Goal: Transaction & Acquisition: Book appointment/travel/reservation

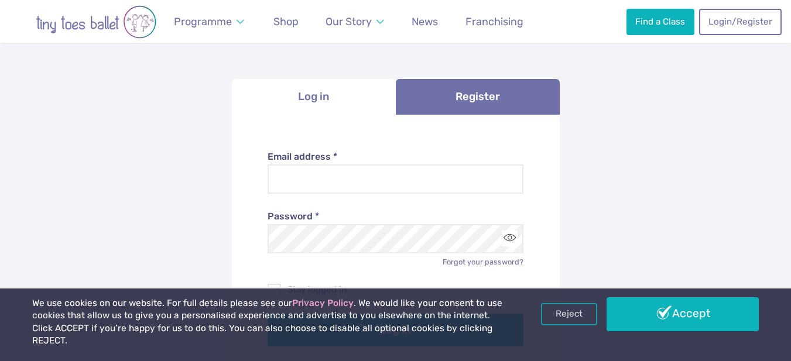
scroll to position [112, 0]
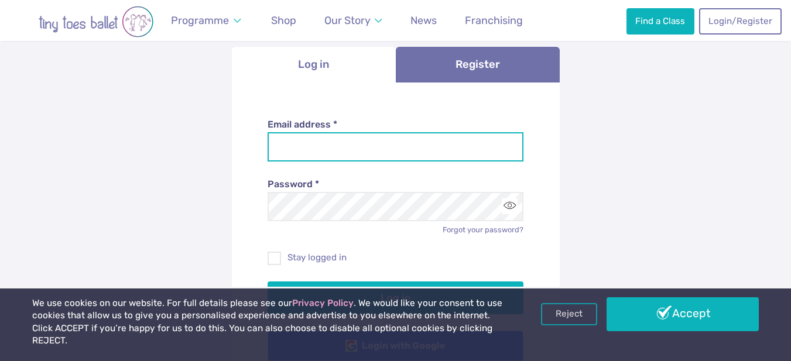
click at [351, 156] on input "Email address *" at bounding box center [396, 146] width 256 height 29
type input "**********"
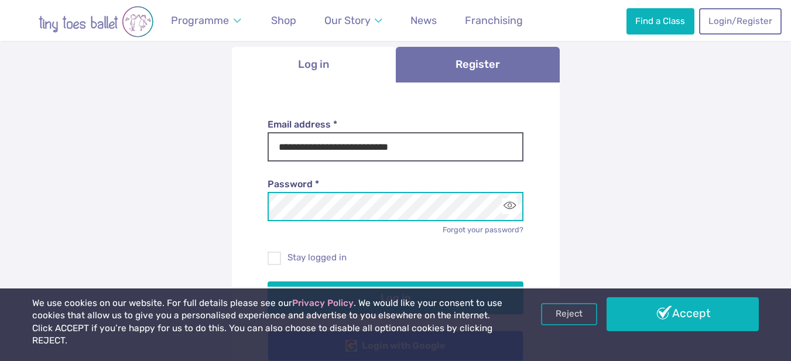
click at [268, 282] on button "Log in" at bounding box center [396, 298] width 256 height 33
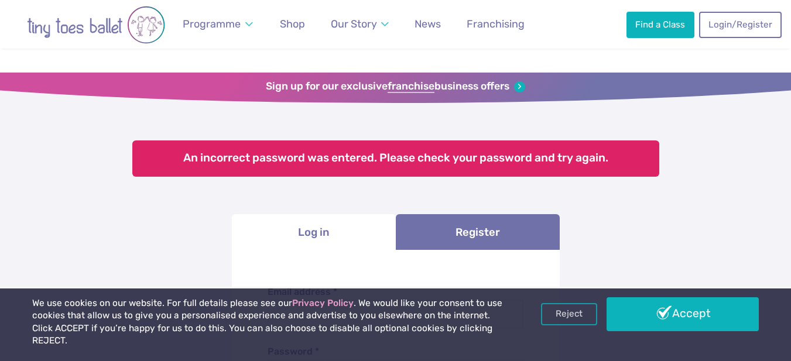
scroll to position [128, 0]
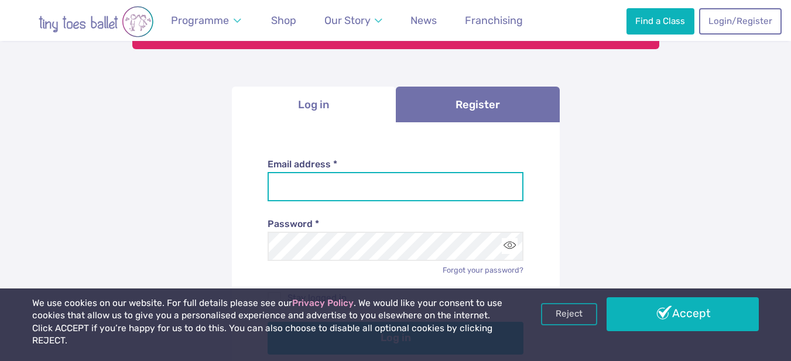
click at [455, 182] on input "Email address *" at bounding box center [396, 186] width 256 height 29
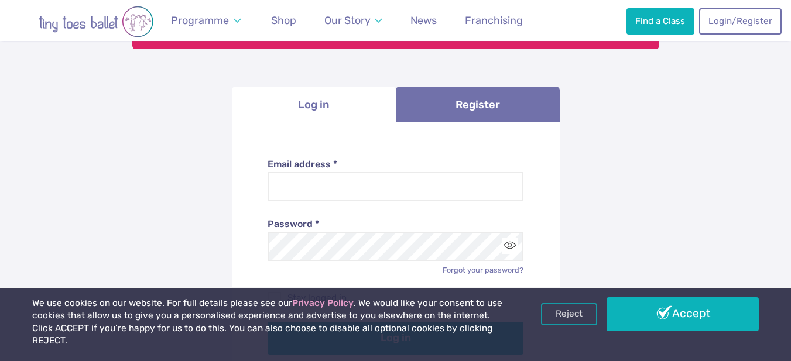
click at [630, 200] on div "**********" at bounding box center [395, 251] width 791 height 608
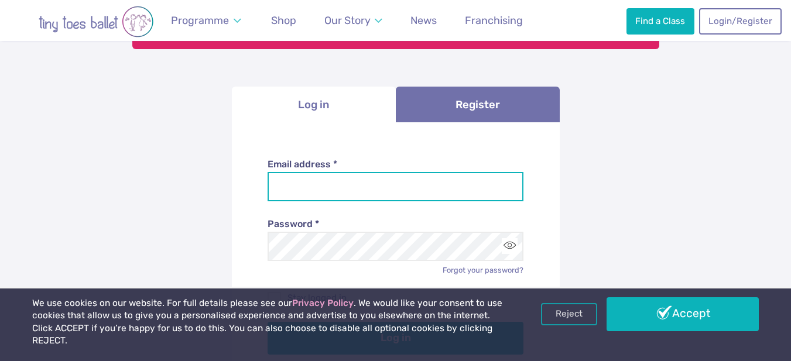
click at [317, 194] on input "Email address *" at bounding box center [396, 186] width 256 height 29
type input "**********"
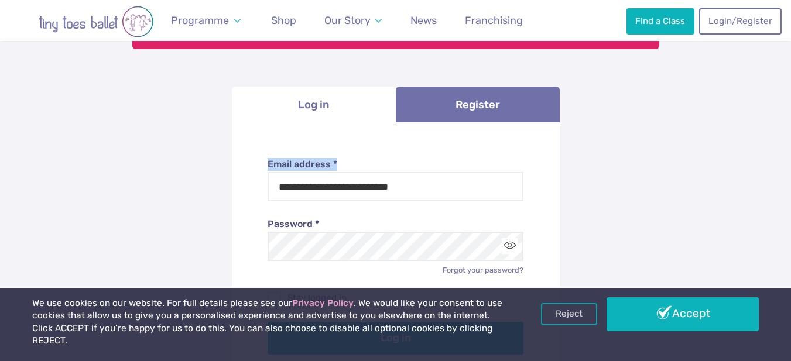
drag, startPoint x: 790, startPoint y: 118, endPoint x: 790, endPoint y: 156, distance: 38.1
click at [790, 156] on div "**********" at bounding box center [395, 251] width 791 height 608
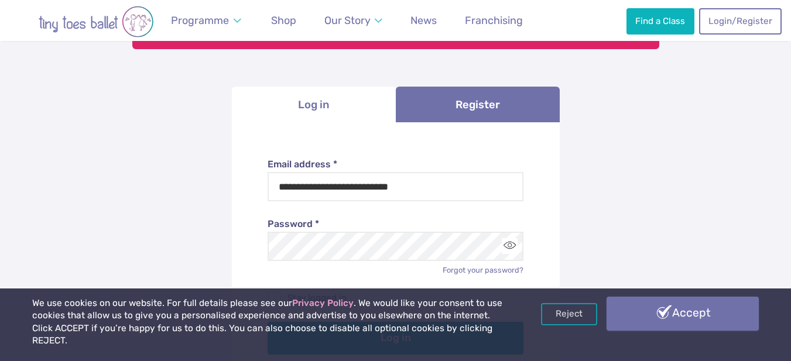
click at [709, 331] on link "Accept" at bounding box center [683, 314] width 153 height 34
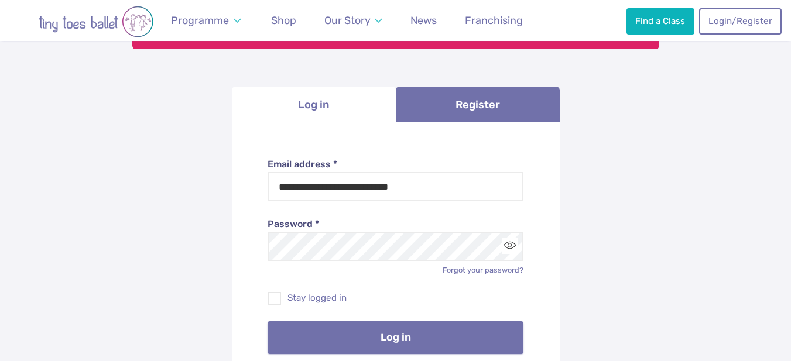
click at [491, 333] on button "Log in" at bounding box center [396, 338] width 256 height 33
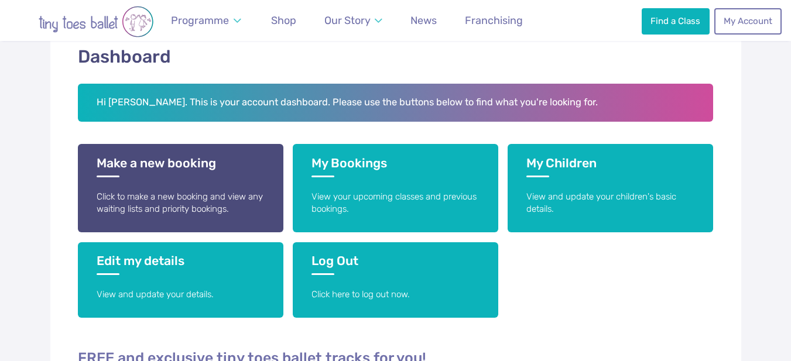
scroll to position [197, 0]
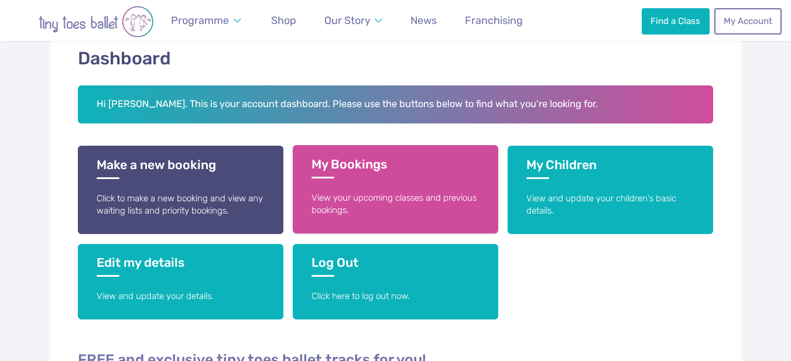
click at [437, 192] on p "View your upcoming classes and previous bookings." at bounding box center [396, 204] width 168 height 25
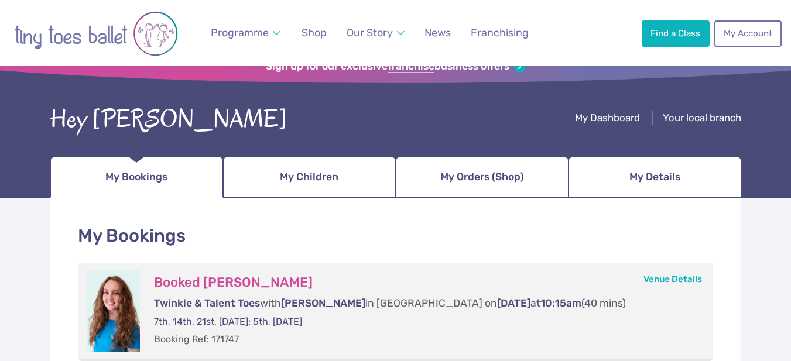
scroll to position [12, 0]
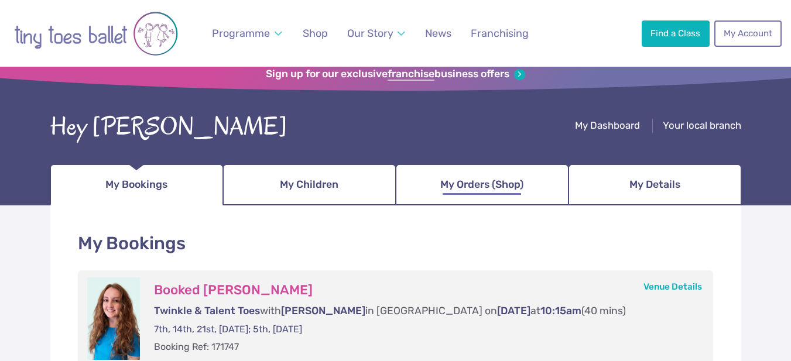
click at [505, 188] on span "My Orders (Shop)" at bounding box center [481, 185] width 83 height 21
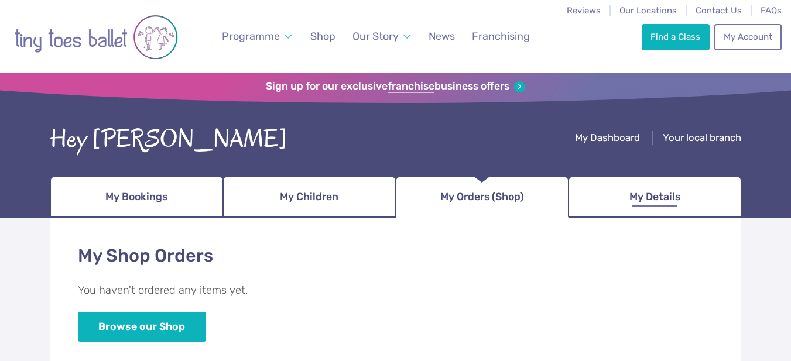
click at [655, 207] on link "My Details" at bounding box center [655, 197] width 173 height 41
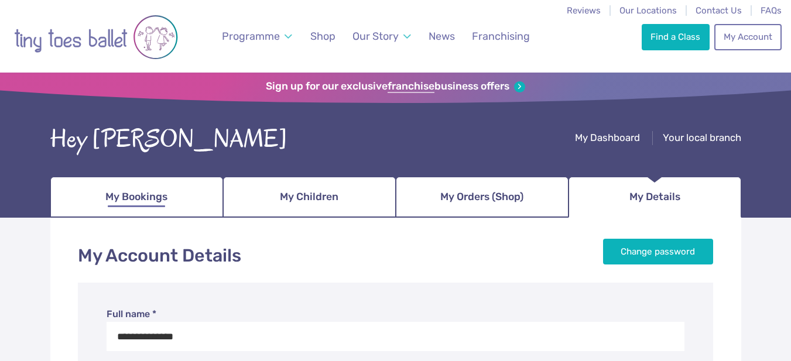
click at [180, 208] on link "My Bookings" at bounding box center [136, 197] width 173 height 41
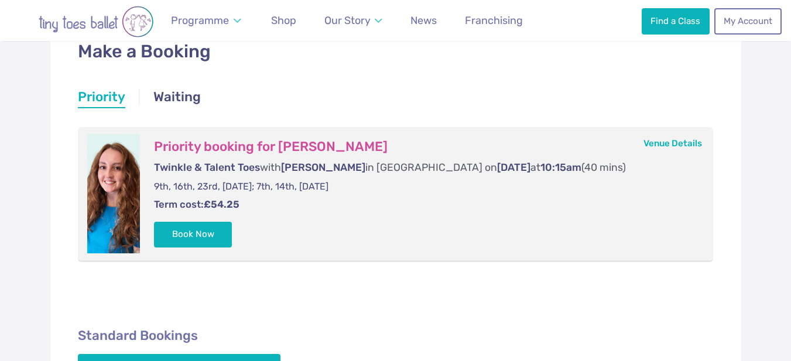
scroll to position [203, 0]
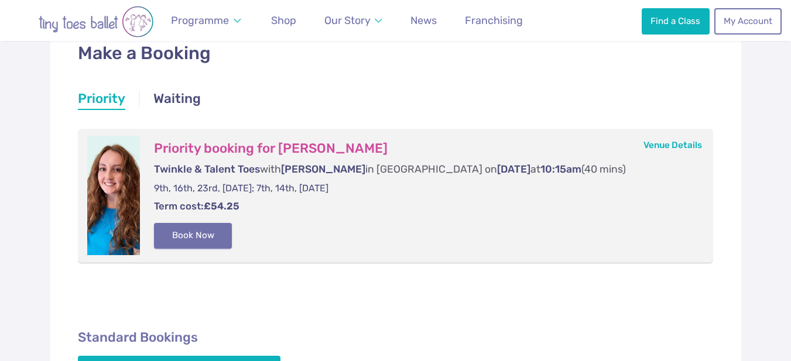
click at [210, 239] on button "Book Now" at bounding box center [193, 236] width 78 height 26
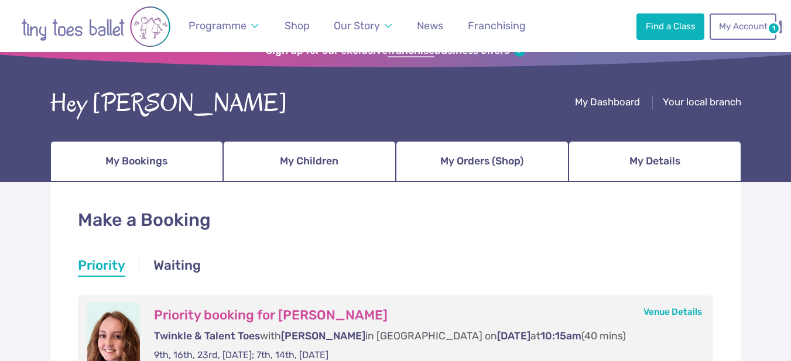
scroll to position [0, 0]
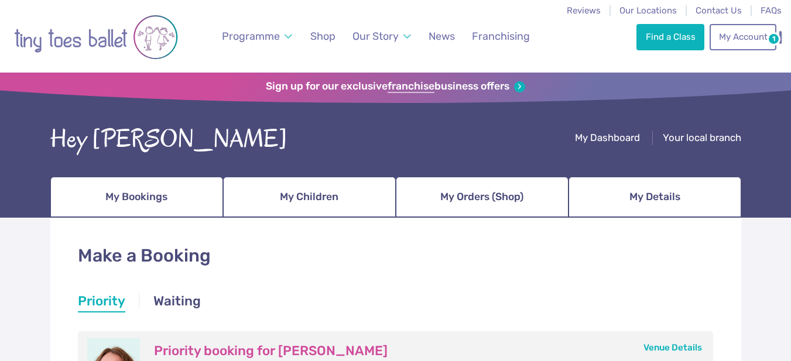
click at [0, 0] on img at bounding box center [0, 0] width 0 height 0
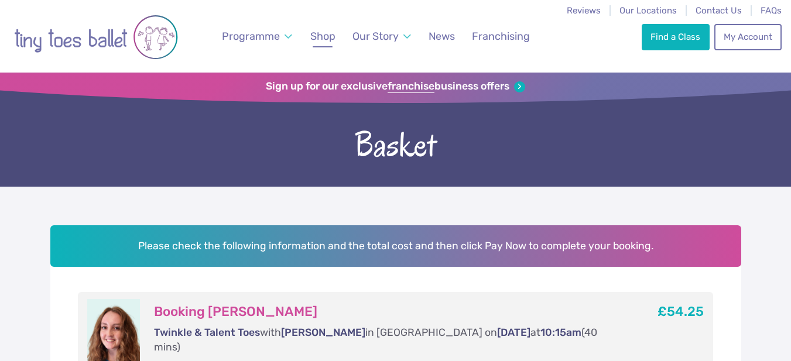
click at [326, 33] on span "Shop" at bounding box center [322, 36] width 25 height 12
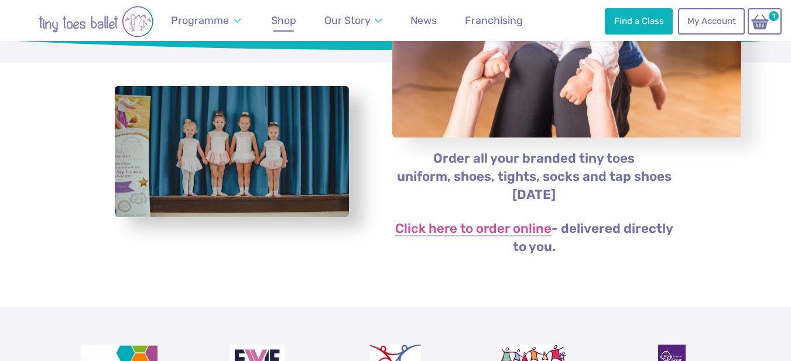
scroll to position [196, 0]
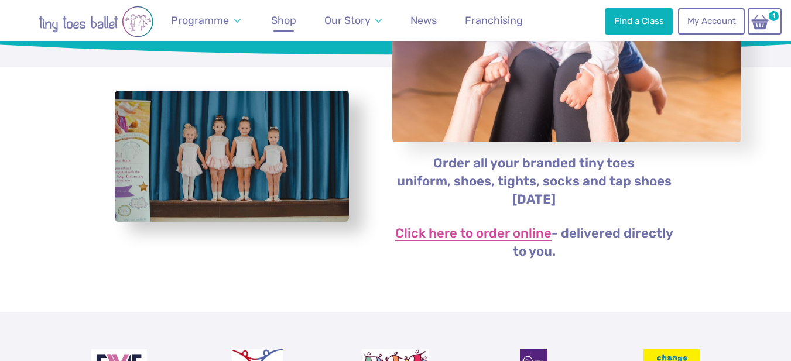
click at [522, 237] on link "Click here to order online" at bounding box center [473, 234] width 156 height 14
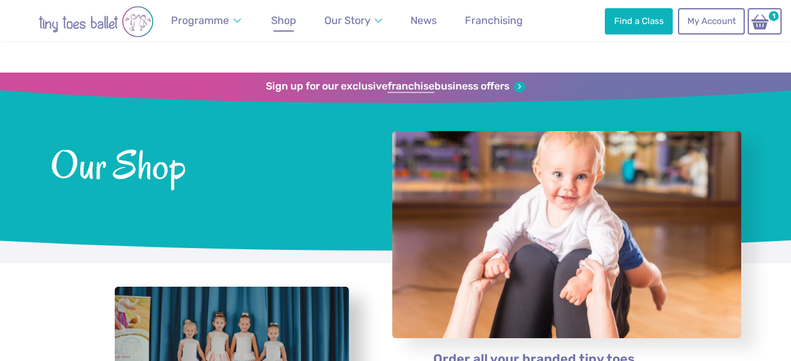
scroll to position [196, 0]
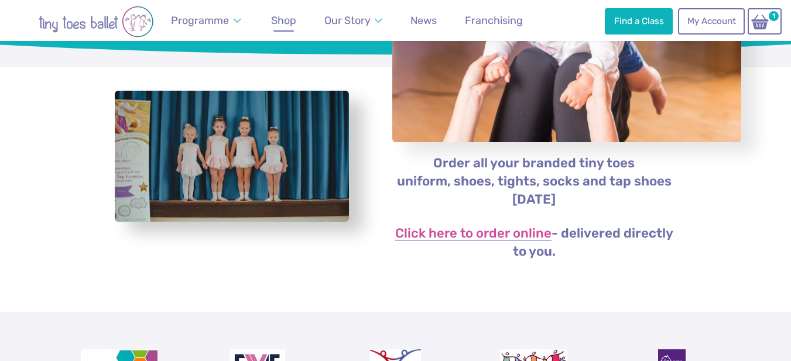
click at [0, 0] on link "Basket 1" at bounding box center [0, 0] width 0 height 0
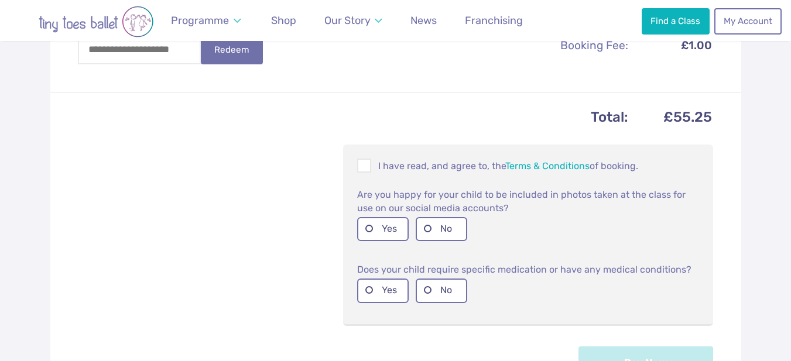
scroll to position [472, 0]
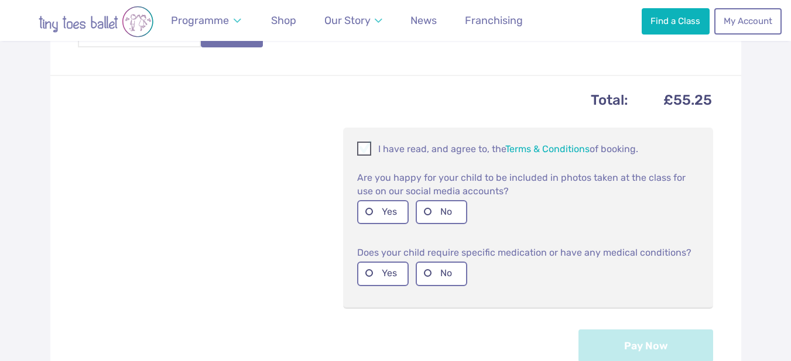
click at [363, 145] on span at bounding box center [364, 150] width 13 height 11
click at [382, 200] on label "Yes" at bounding box center [383, 212] width 52 height 24
click at [436, 262] on label "No" at bounding box center [442, 274] width 52 height 24
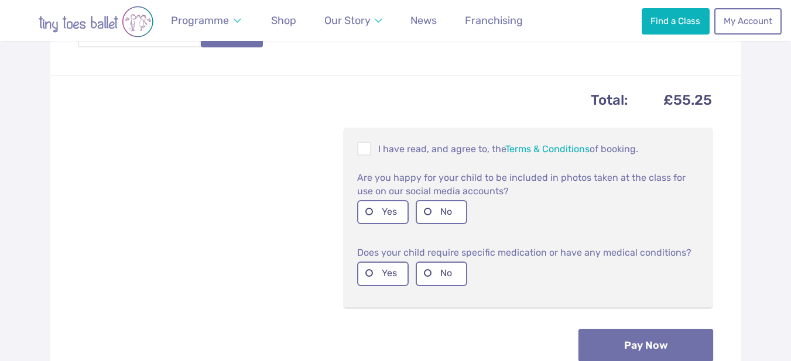
click at [619, 330] on button "Pay Now" at bounding box center [646, 345] width 135 height 33
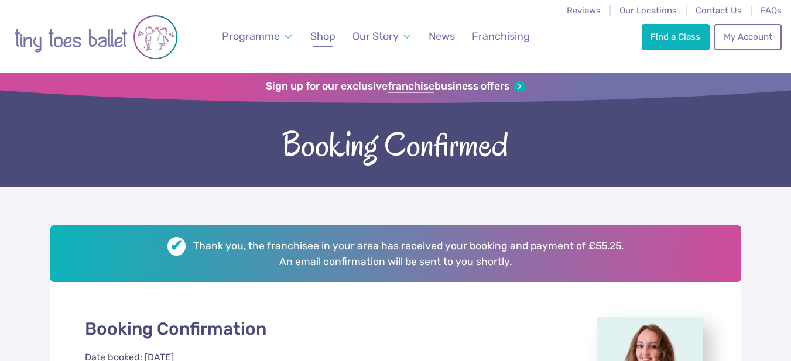
click at [327, 43] on link "Shop" at bounding box center [323, 36] width 36 height 26
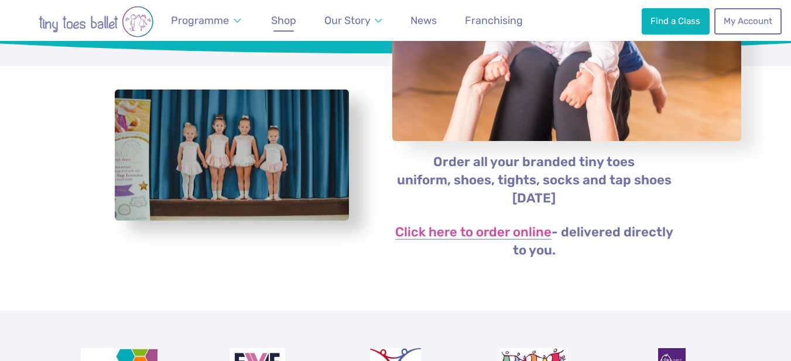
scroll to position [185, 0]
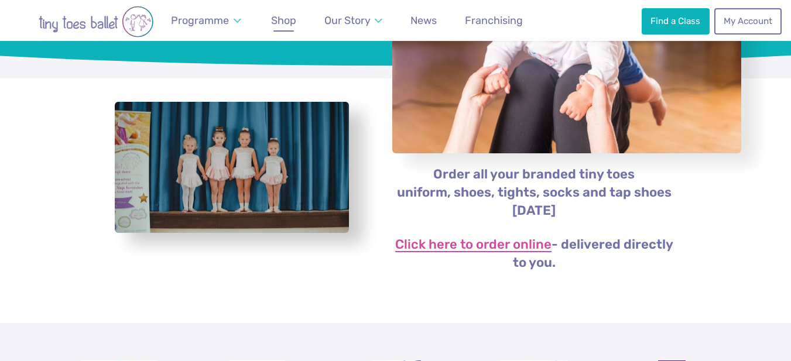
click at [507, 241] on link "Click here to order online" at bounding box center [473, 245] width 156 height 14
